Goal: Information Seeking & Learning: Learn about a topic

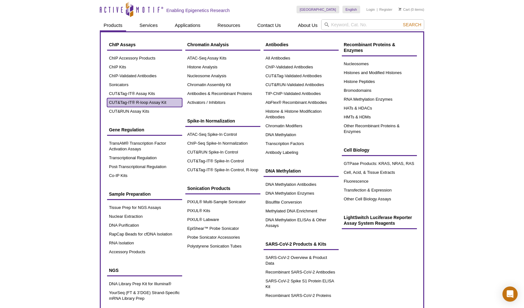
click at [138, 102] on link "CUT&Tag-IT® R-loop Assay Kit" at bounding box center [144, 102] width 75 height 9
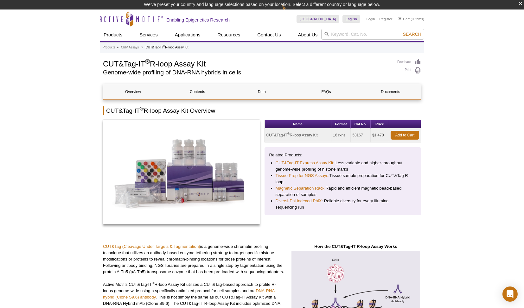
drag, startPoint x: 267, startPoint y: 134, endPoint x: 366, endPoint y: 132, distance: 98.9
click at [366, 132] on tr "CUT&Tag-IT ® R-loop Assay Kit 16 rxns 53167 $1,470 Add to Cart" at bounding box center [343, 136] width 156 height 14
copy tr "CUT&Tag-IT ® R-loop Assay Kit 16 rxns 53167"
